Goal: Task Accomplishment & Management: Manage account settings

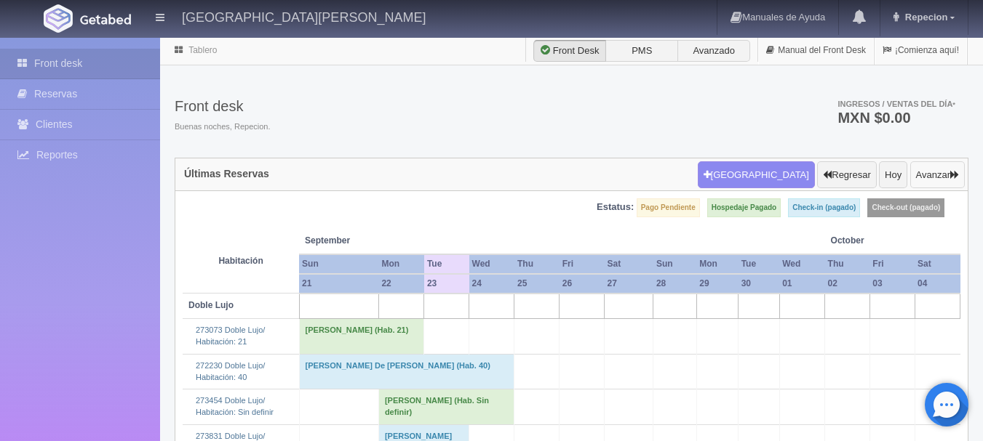
click at [934, 180] on button "Avanzar" at bounding box center [937, 175] width 55 height 28
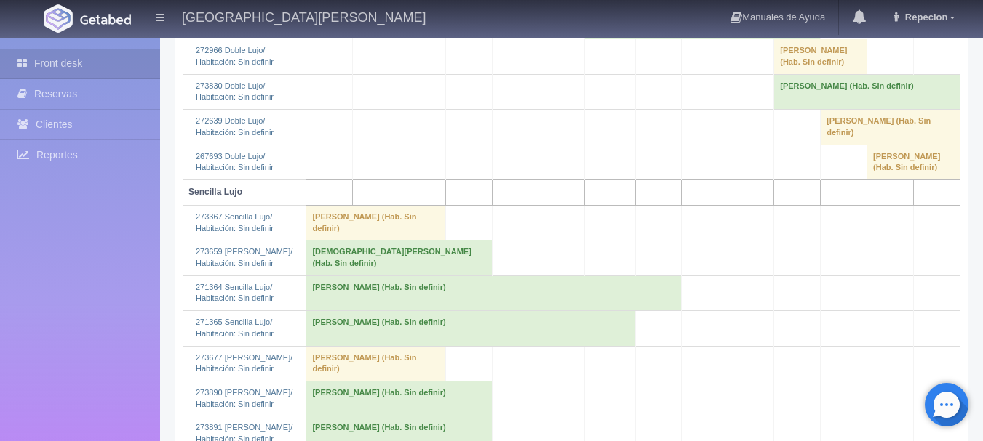
scroll to position [709, 0]
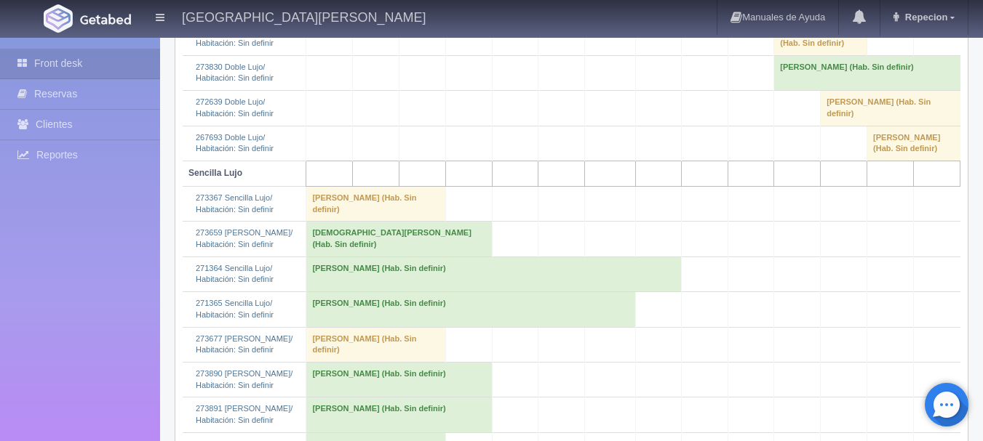
click at [893, 156] on td "silvia leticia garcia fuentes (Hab. Sin definir)" at bounding box center [913, 143] width 93 height 35
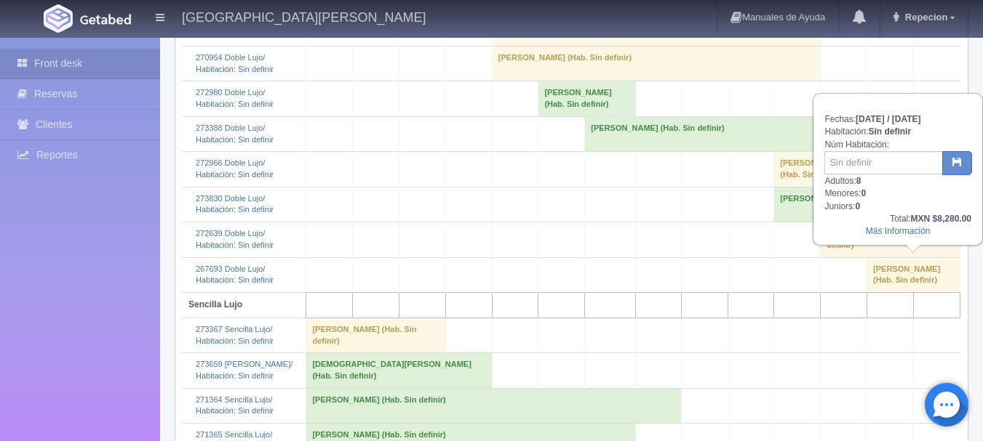
scroll to position [564, 0]
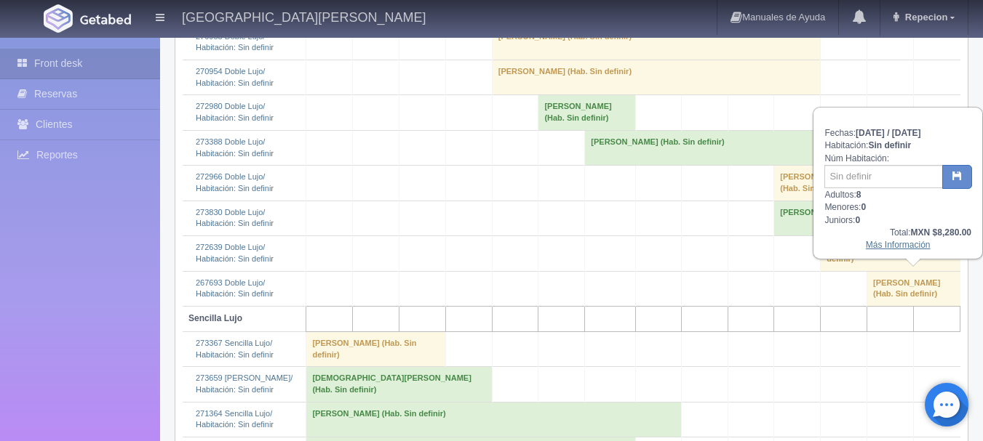
click at [888, 250] on link "Más Información" at bounding box center [898, 245] width 65 height 10
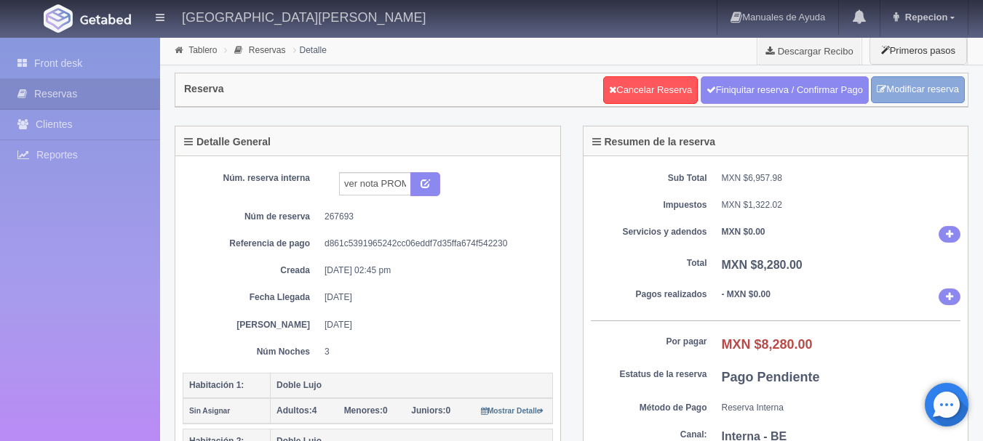
click at [900, 82] on link "Modificar reserva" at bounding box center [918, 89] width 94 height 27
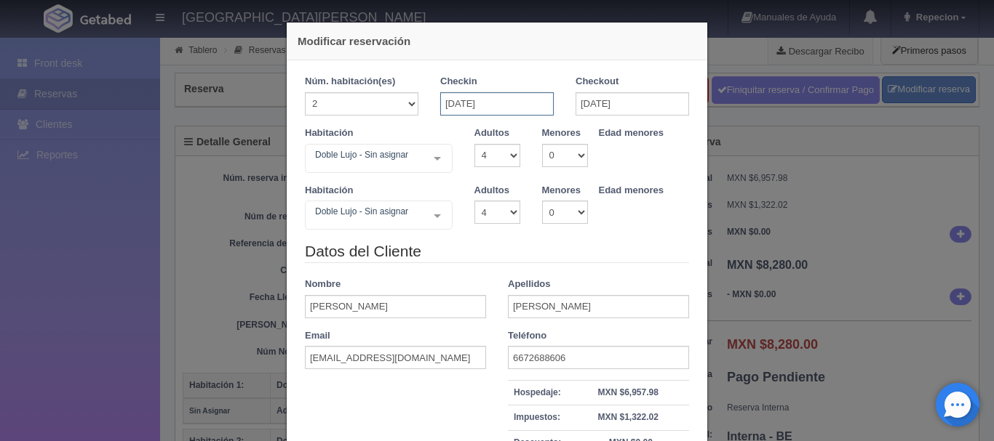
click at [498, 98] on input "[DATE]" at bounding box center [496, 103] width 113 height 23
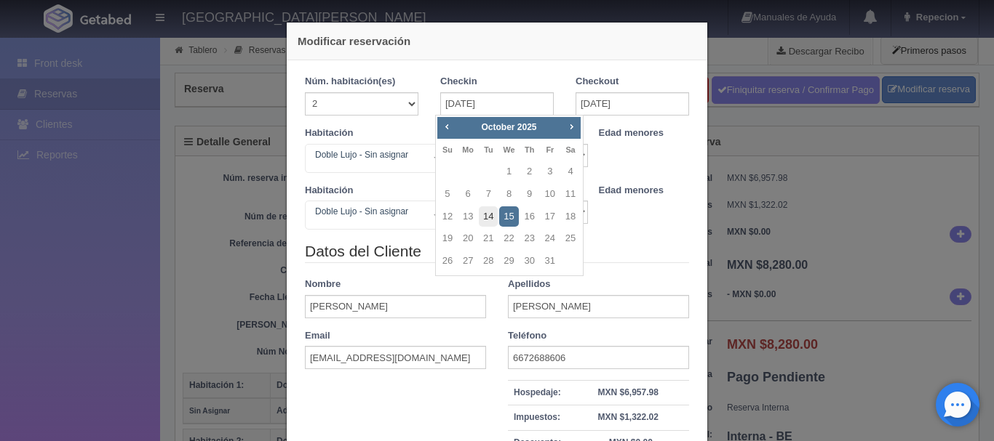
click at [488, 217] on link "14" at bounding box center [488, 217] width 19 height 21
type input "[DATE]"
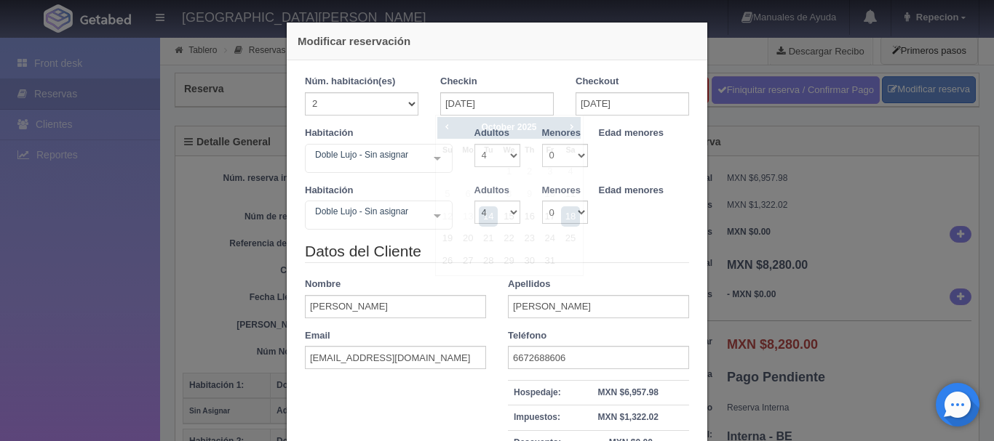
checkbox input "false"
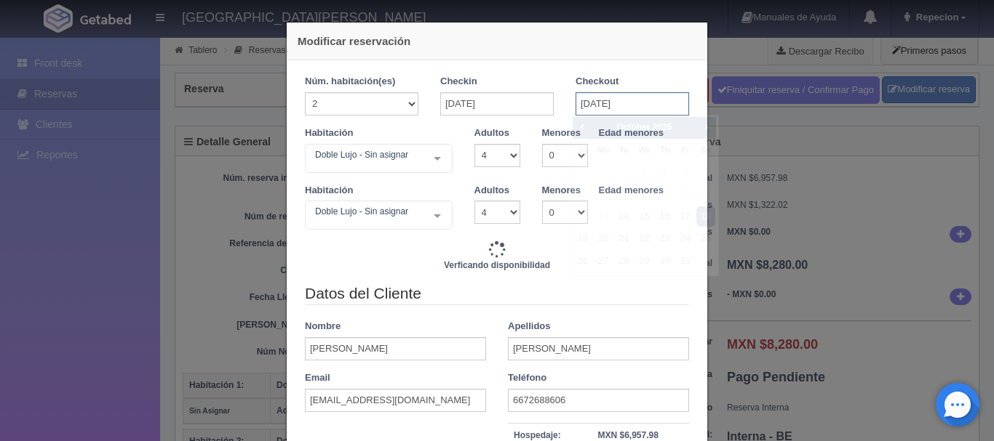
click at [592, 99] on input "[DATE]" at bounding box center [631, 103] width 113 height 23
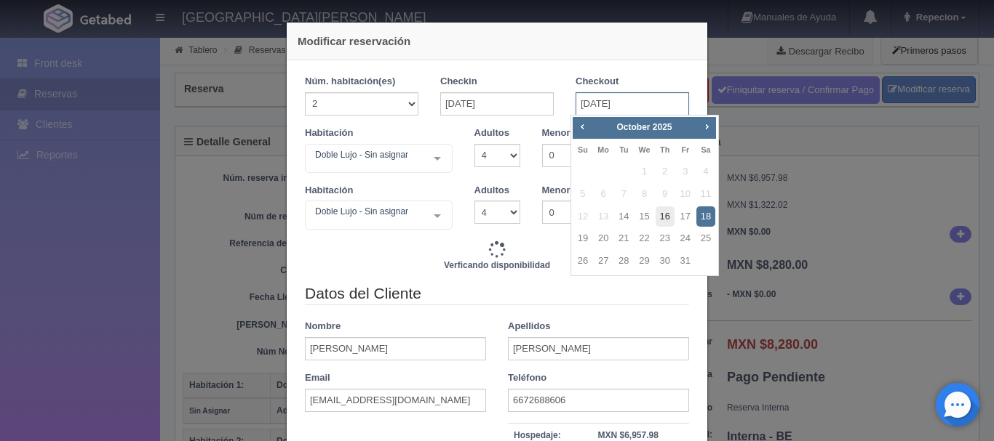
type input "11040.00"
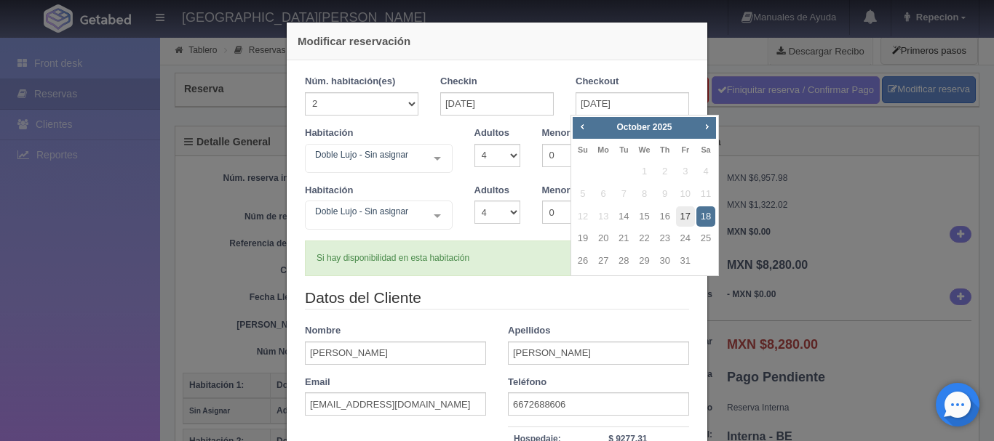
click at [681, 217] on link "17" at bounding box center [685, 217] width 19 height 21
type input "17-10-2025"
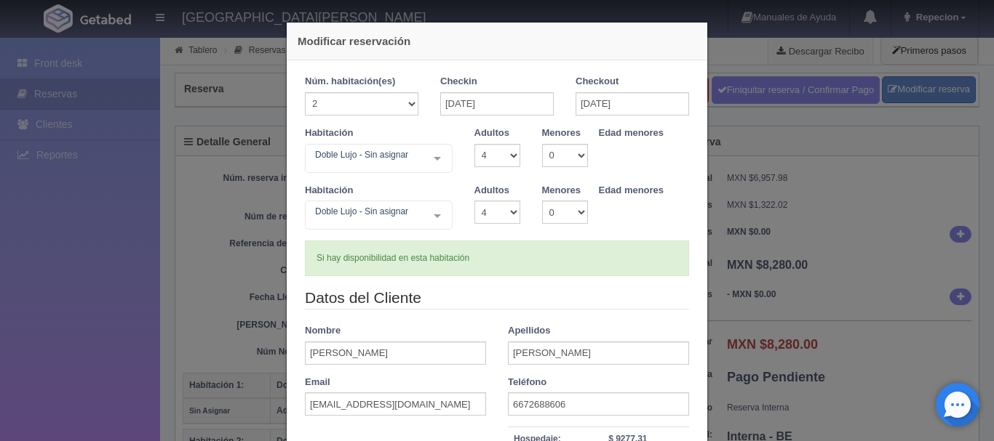
checkbox input "false"
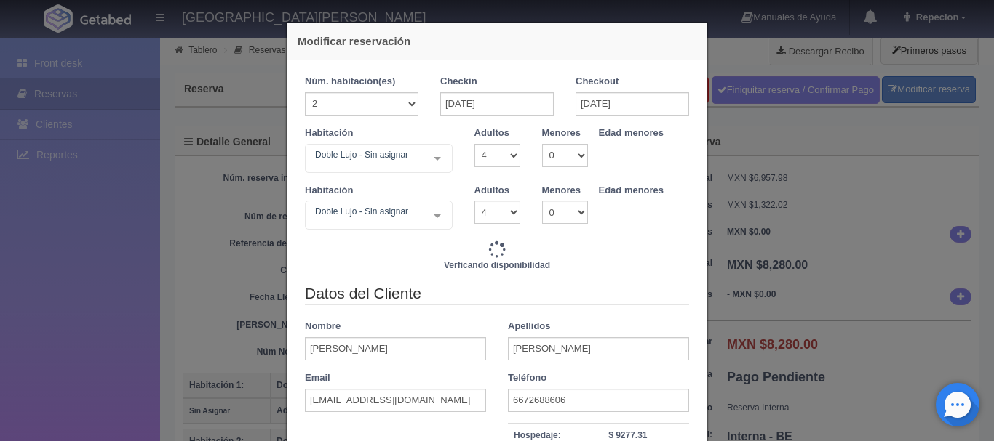
type input "8280.00"
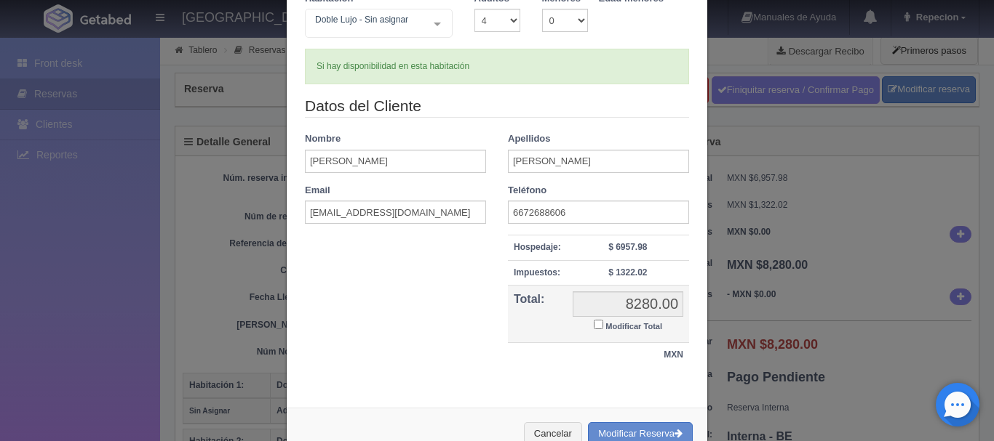
scroll to position [236, 0]
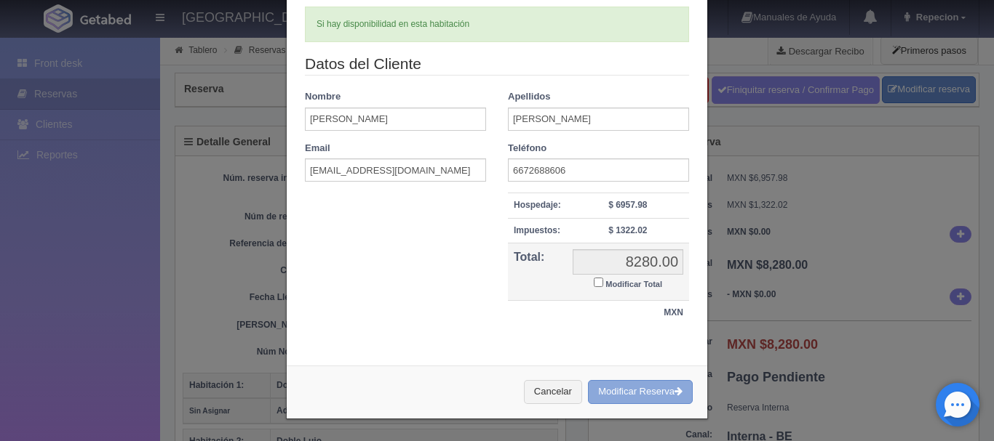
click at [615, 393] on button "Modificar Reserva" at bounding box center [640, 392] width 105 height 24
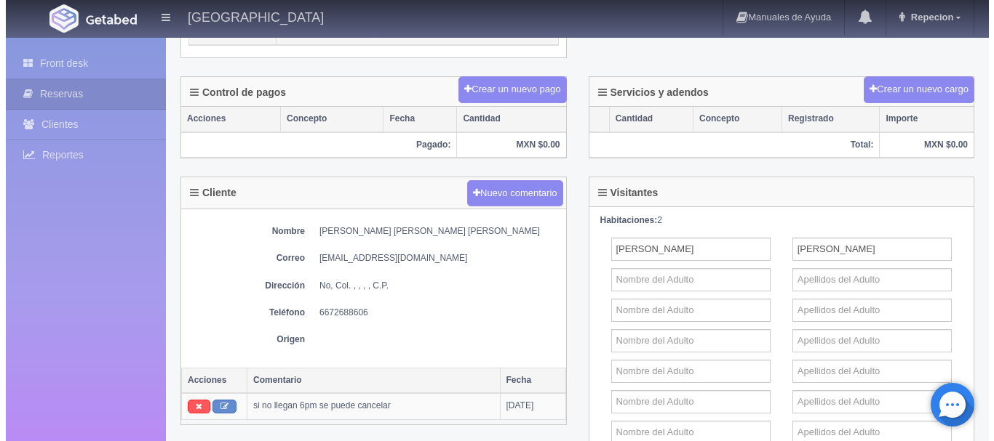
scroll to position [433, 0]
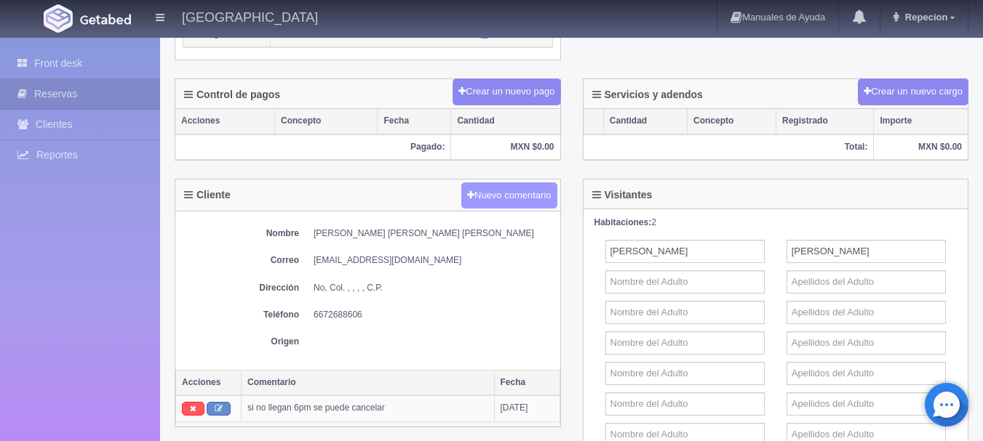
click at [515, 201] on button "Nuevo comentario" at bounding box center [509, 196] width 96 height 27
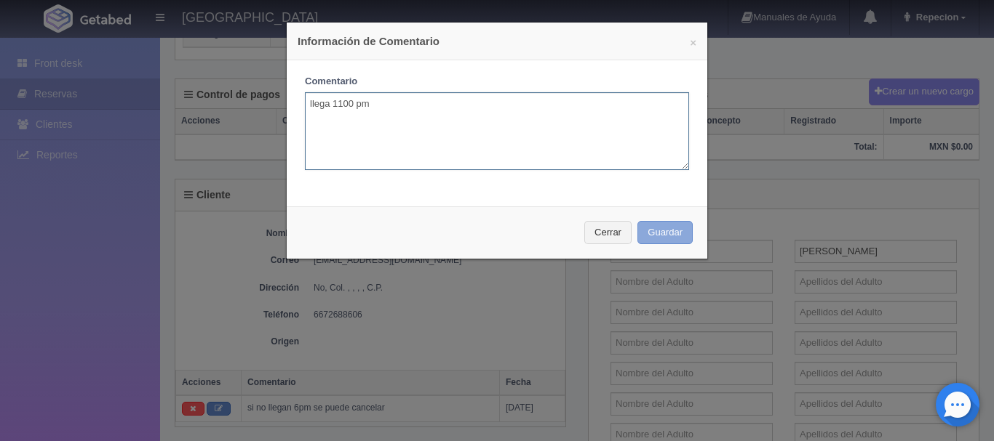
type textarea "llega 1100 pm"
click at [658, 229] on button "Guardar" at bounding box center [664, 233] width 55 height 24
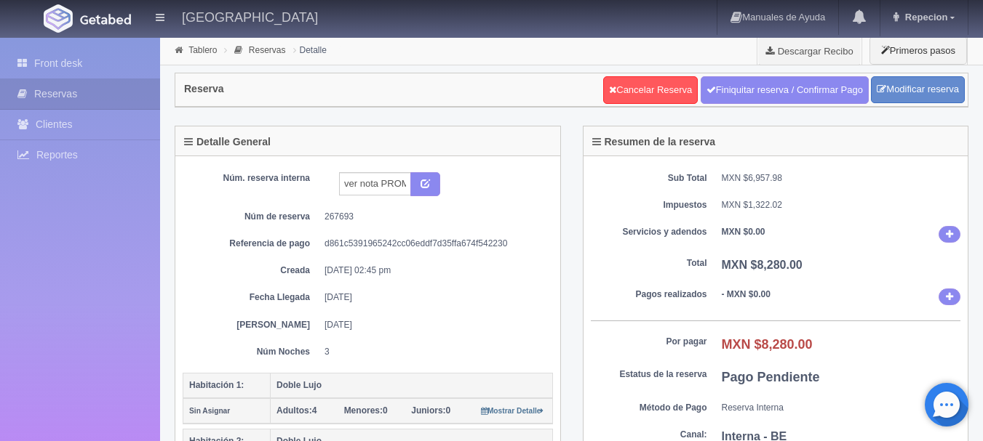
scroll to position [433, 0]
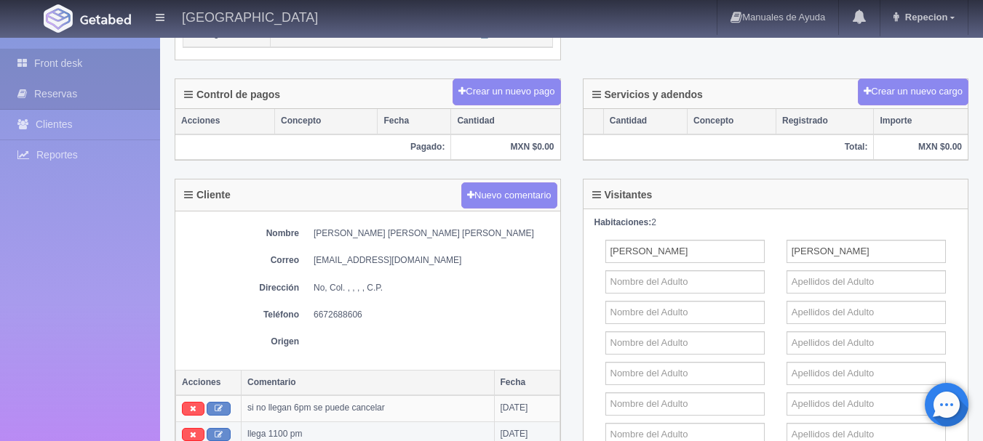
click at [72, 64] on link "Front desk" at bounding box center [80, 64] width 160 height 30
